Goal: Task Accomplishment & Management: Manage account settings

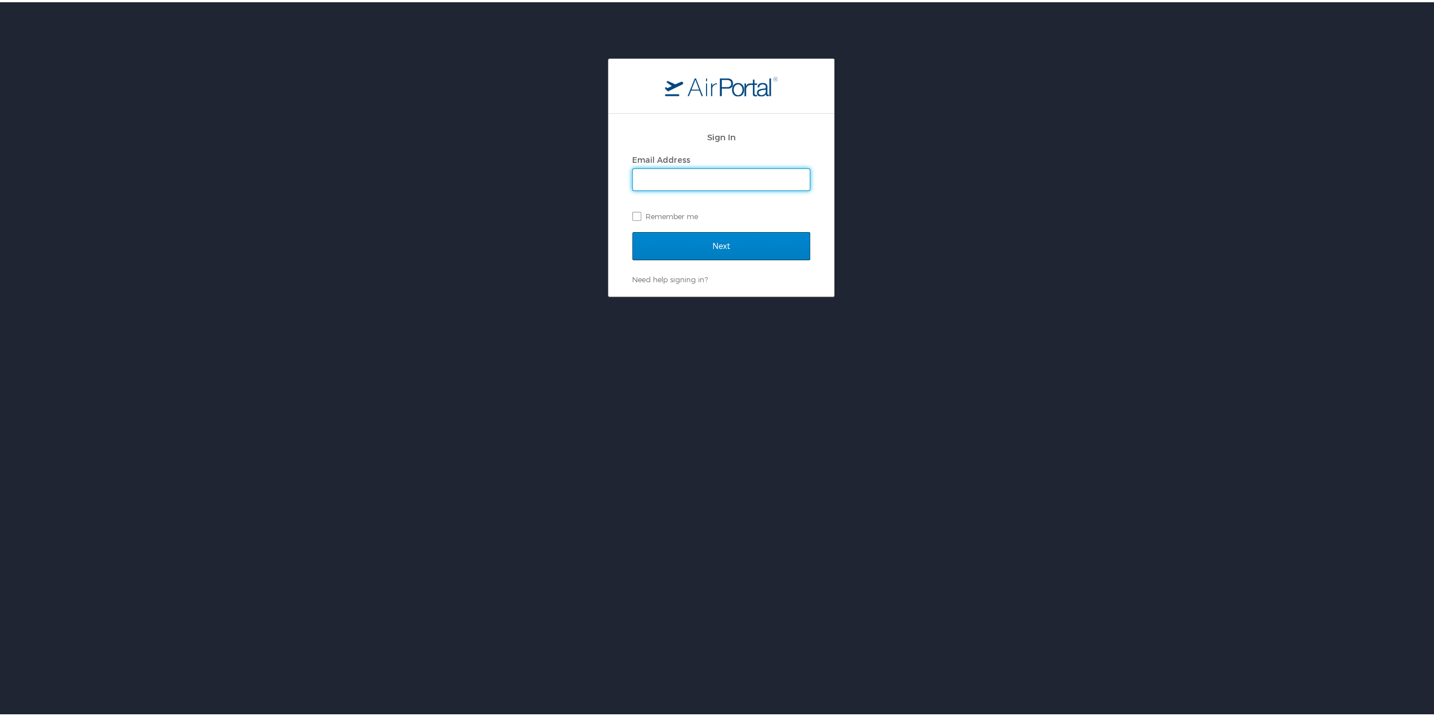
type input "[EMAIL_ADDRESS][DOMAIN_NAME]"
click at [696, 236] on input "Next" at bounding box center [721, 244] width 178 height 28
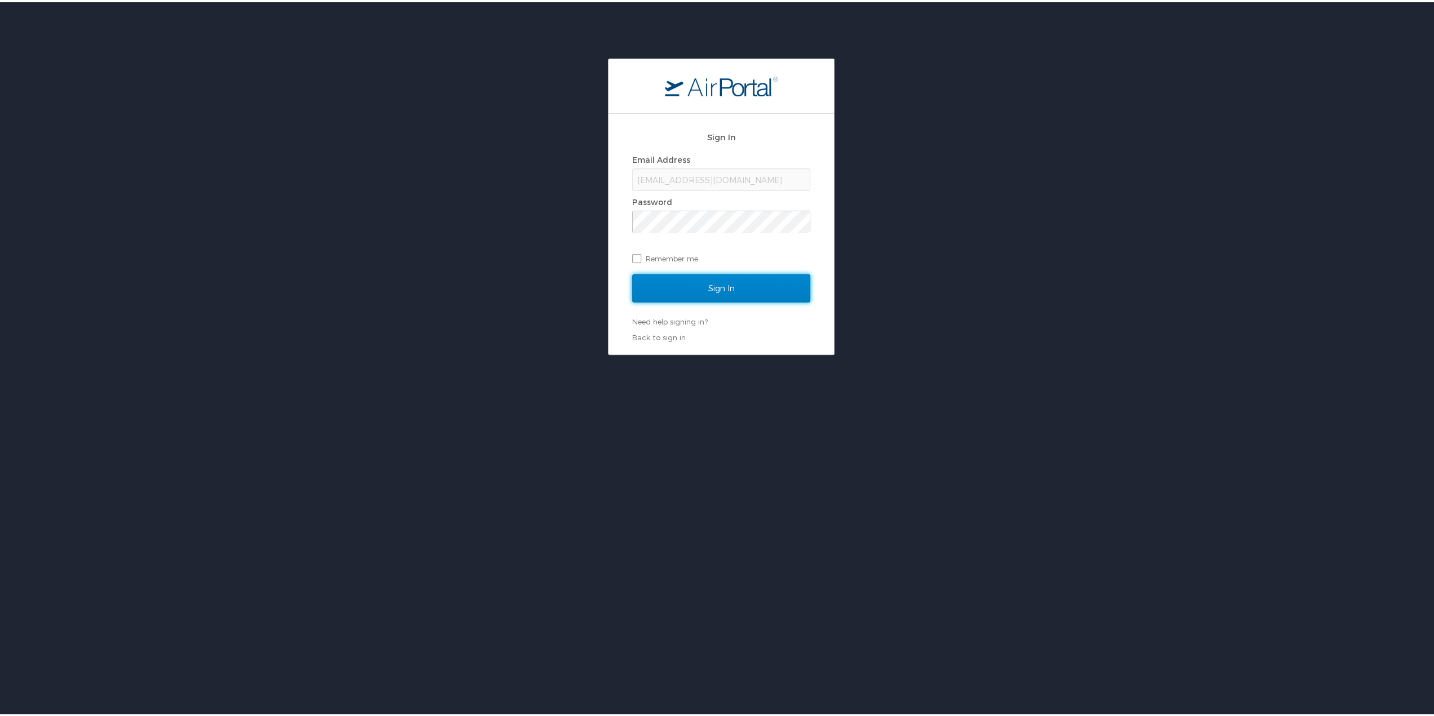
click at [640, 285] on input "Sign In" at bounding box center [721, 286] width 178 height 28
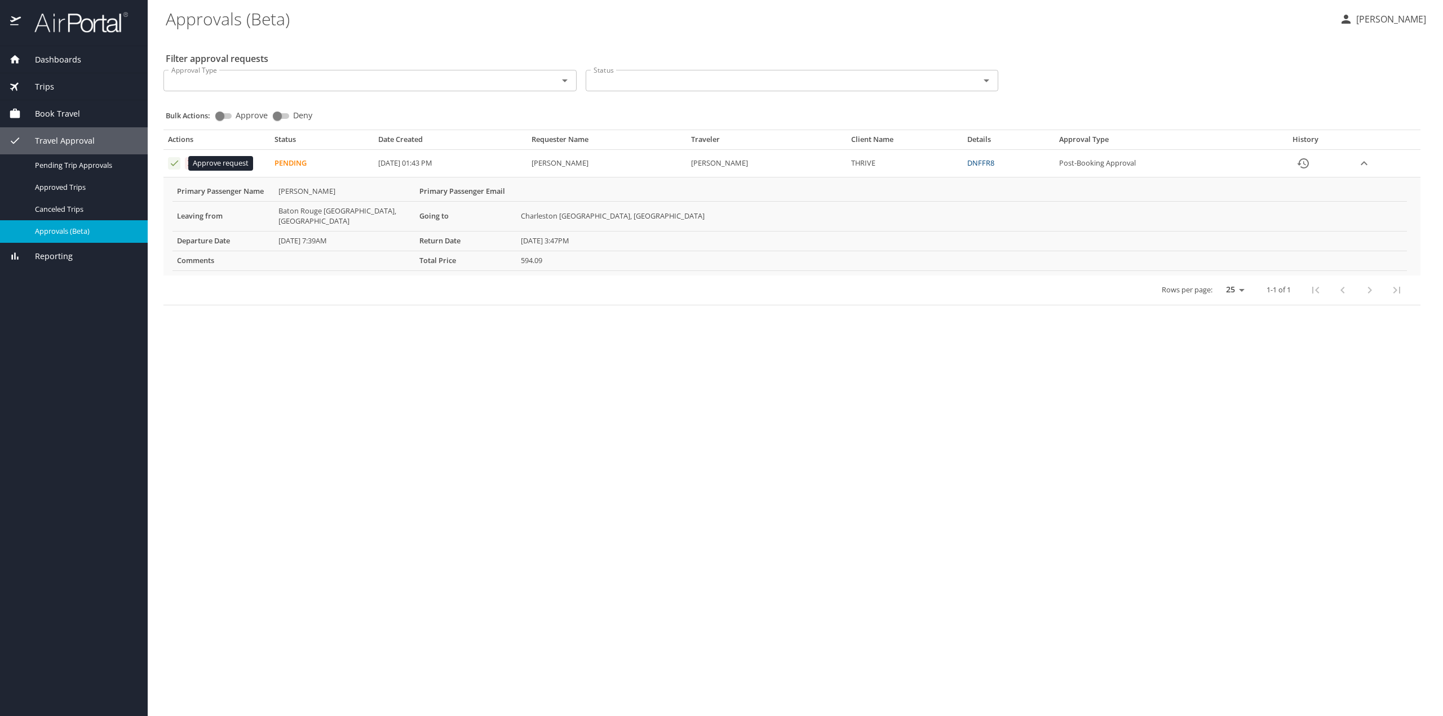
click at [171, 163] on icon "Approval table" at bounding box center [174, 163] width 11 height 11
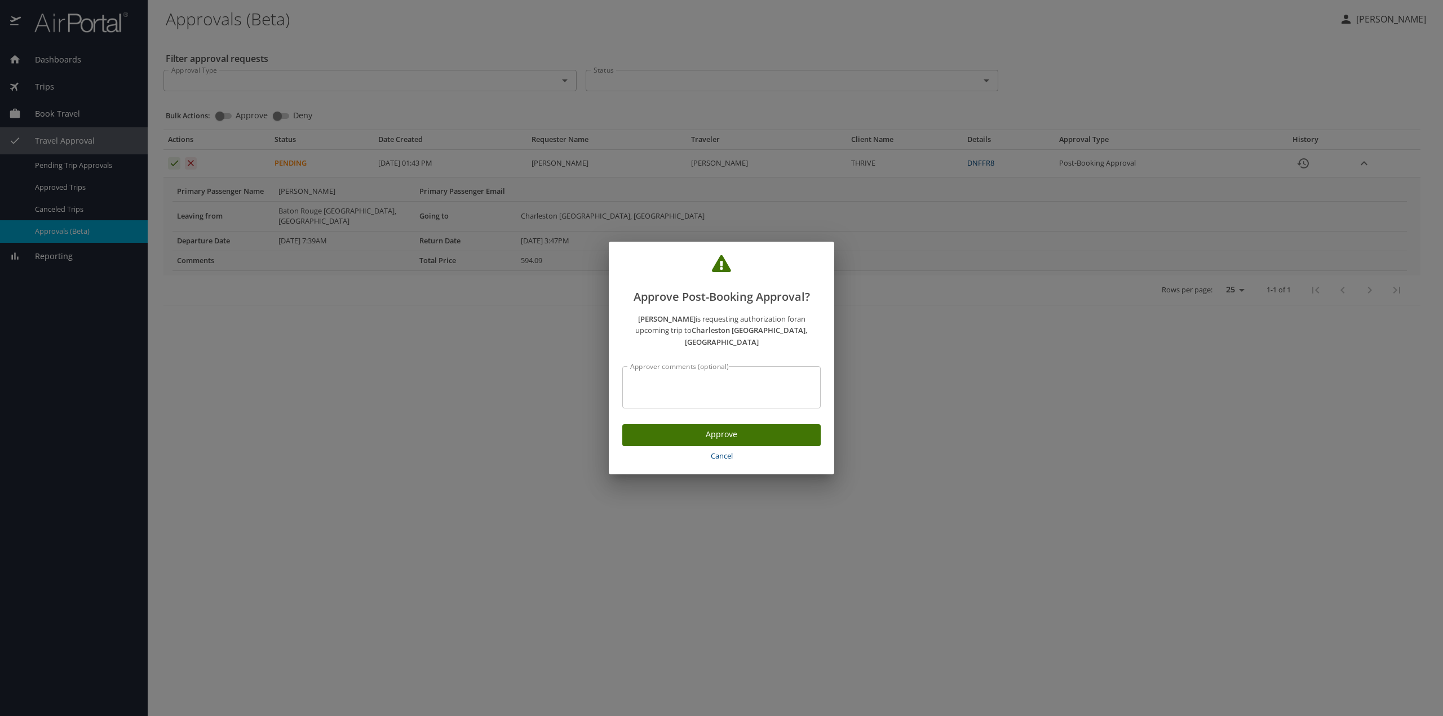
click at [672, 429] on span "Approve" at bounding box center [721, 435] width 180 height 14
